Goal: Find specific page/section: Find specific page/section

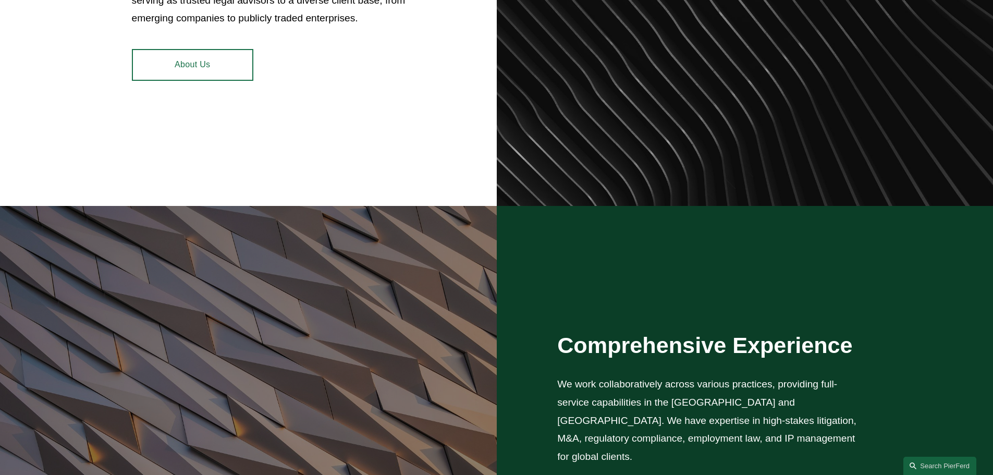
scroll to position [469, 0]
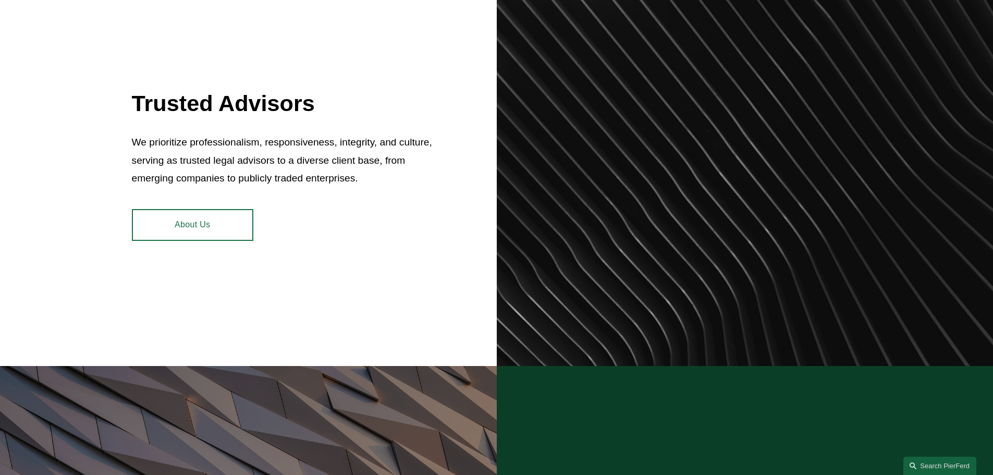
click at [225, 221] on link "About Us" at bounding box center [192, 224] width 121 height 31
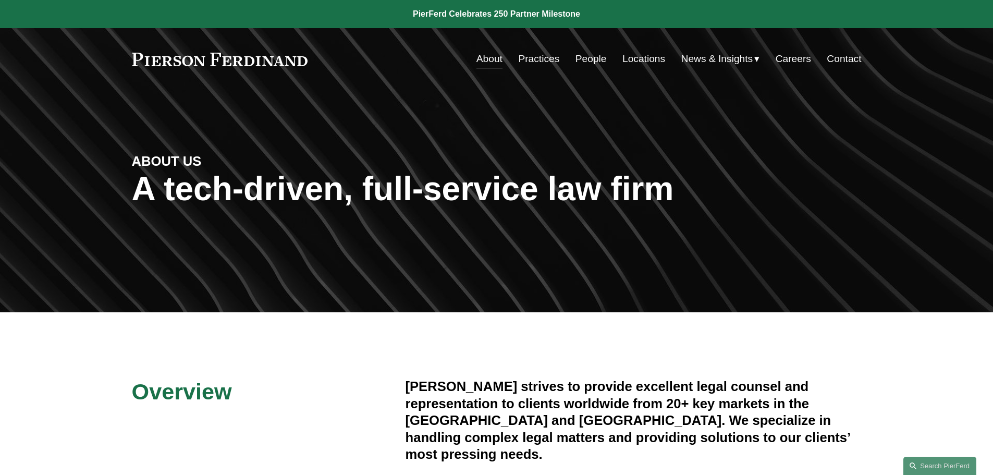
click at [585, 64] on link "People" at bounding box center [590, 59] width 31 height 20
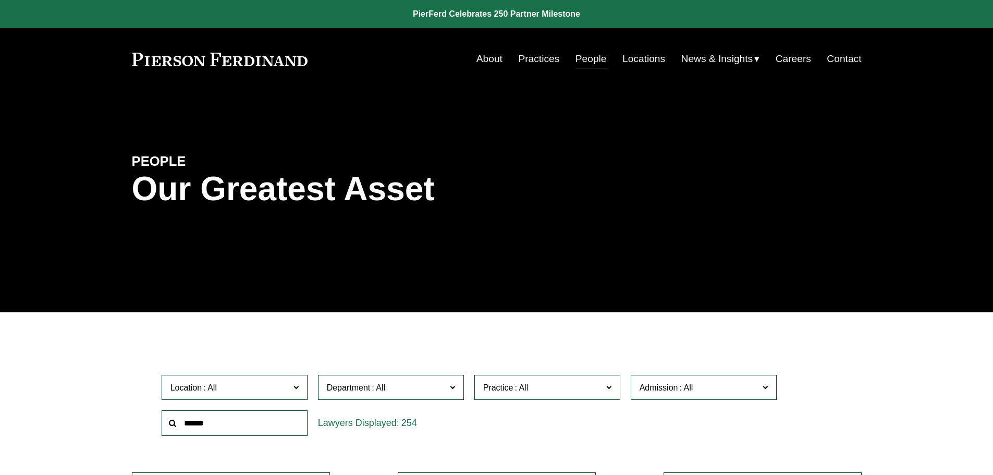
scroll to position [104, 0]
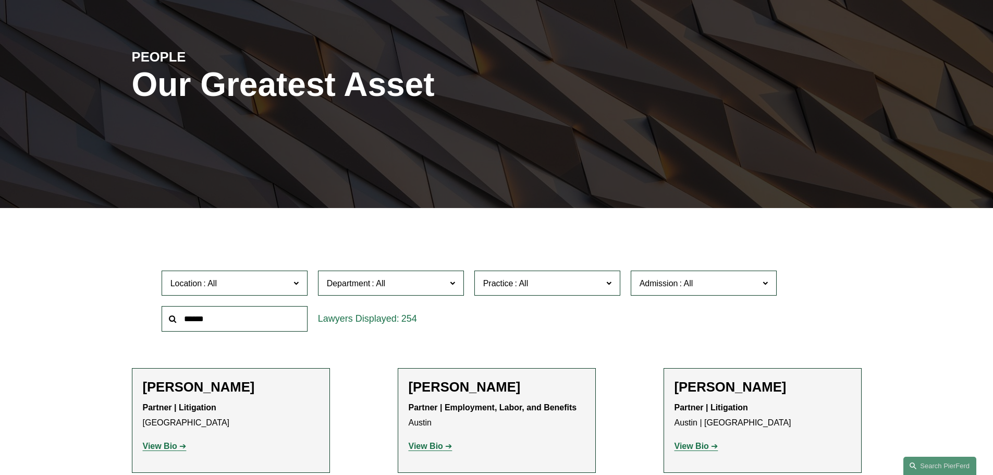
click at [244, 322] on input "text" at bounding box center [235, 319] width 146 height 26
type input "****"
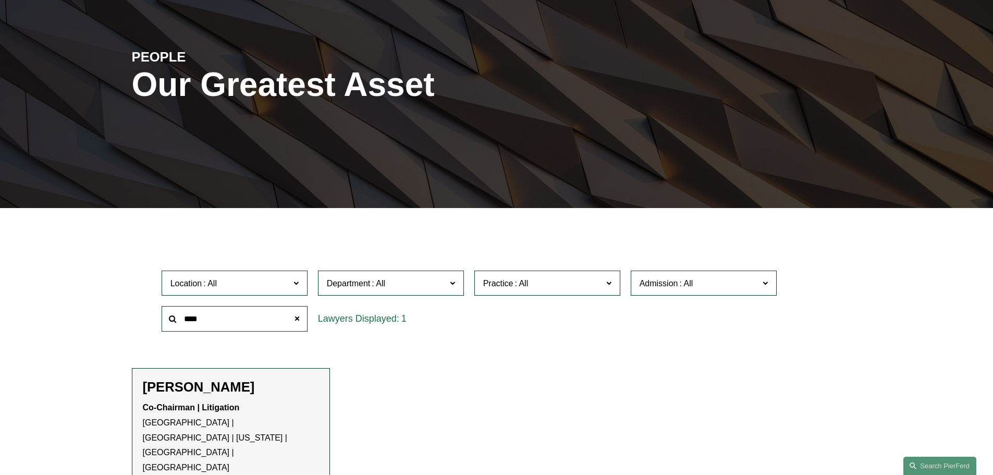
scroll to position [313, 0]
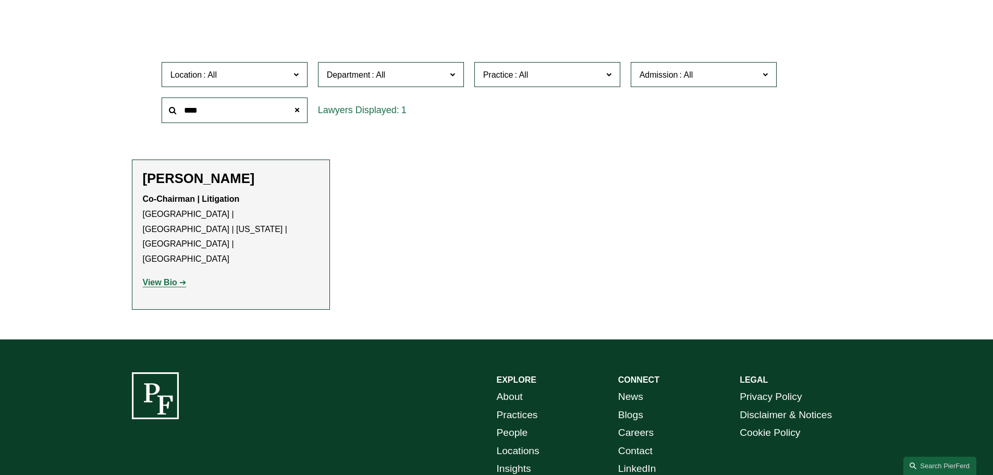
click at [164, 278] on strong "View Bio" at bounding box center [160, 282] width 34 height 9
